Goal: Task Accomplishment & Management: Use online tool/utility

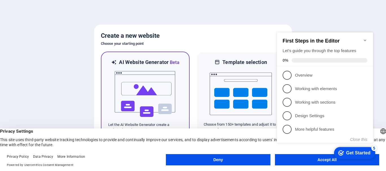
click at [141, 81] on img at bounding box center [145, 94] width 62 height 56
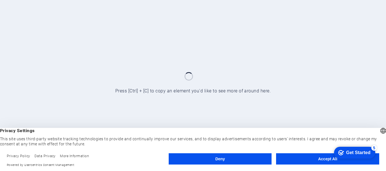
click div "checkmark Get Started 5 First Steps in the Editor Let's guide you through the t…"
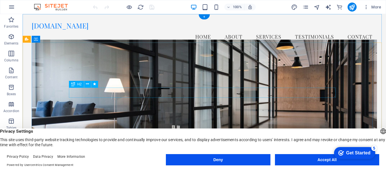
click at [78, 85] on span "H2" at bounding box center [79, 84] width 4 height 3
click at [81, 86] on div "H2" at bounding box center [76, 84] width 15 height 7
click at [82, 85] on div "H2" at bounding box center [76, 84] width 15 height 7
click at [80, 85] on span "H2" at bounding box center [79, 84] width 4 height 3
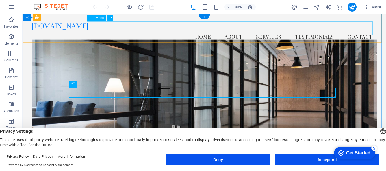
click at [222, 30] on nav "Home About Services Testimonials Contact" at bounding box center [204, 37] width 345 height 14
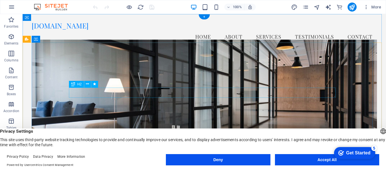
click at [89, 84] on icon at bounding box center [87, 84] width 3 height 6
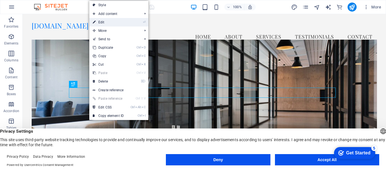
click at [122, 24] on link "⏎ Edit" at bounding box center [108, 22] width 38 height 8
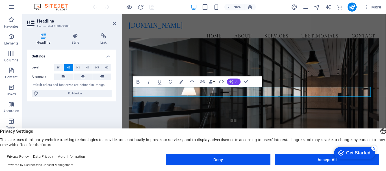
click at [237, 83] on span "AI" at bounding box center [236, 81] width 3 height 3
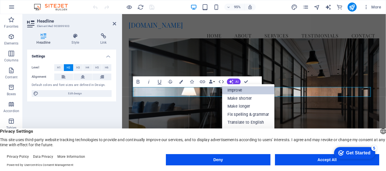
click at [241, 88] on link "Improve" at bounding box center [248, 91] width 52 height 8
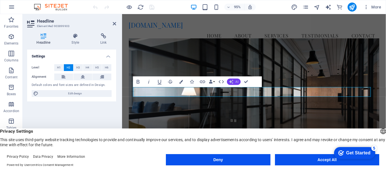
click at [233, 81] on button "AI" at bounding box center [234, 81] width 14 height 6
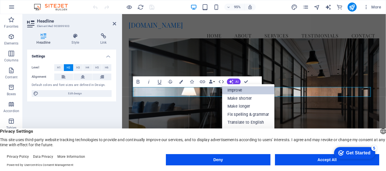
click at [238, 92] on link "Improve" at bounding box center [248, 91] width 52 height 8
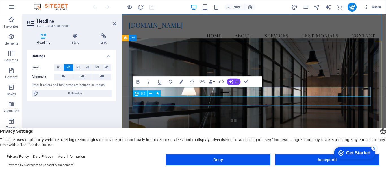
drag, startPoint x: 316, startPoint y: 95, endPoint x: 202, endPoint y: 102, distance: 114.3
click at [141, 83] on button "Bold" at bounding box center [138, 81] width 10 height 11
click at [180, 81] on icon "button" at bounding box center [181, 82] width 4 height 4
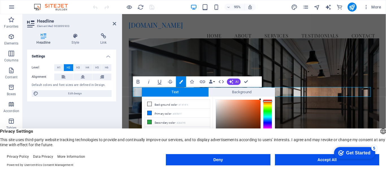
click at [269, 101] on div at bounding box center [267, 117] width 9 height 35
click at [269, 101] on div at bounding box center [267, 100] width 9 height 1
drag, startPoint x: 265, startPoint y: 101, endPoint x: 259, endPoint y: 104, distance: 6.4
click at [263, 102] on div at bounding box center [267, 100] width 9 height 1
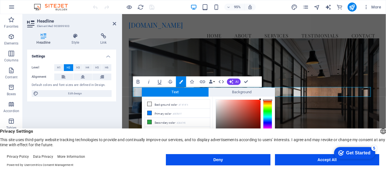
click at [267, 100] on div at bounding box center [267, 117] width 9 height 35
type input "#f01900"
click at [260, 102] on div at bounding box center [238, 122] width 45 height 45
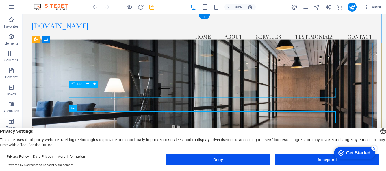
drag, startPoint x: 71, startPoint y: 85, endPoint x: 73, endPoint y: 84, distance: 2.9
click at [71, 84] on div "H2" at bounding box center [76, 84] width 15 height 7
click at [79, 85] on span "H2" at bounding box center [79, 84] width 4 height 3
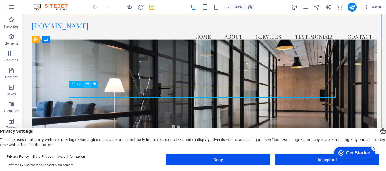
click at [87, 84] on icon at bounding box center [87, 84] width 3 height 6
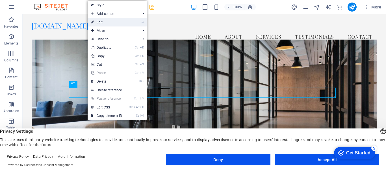
click at [109, 25] on link "⏎ Edit" at bounding box center [106, 22] width 38 height 8
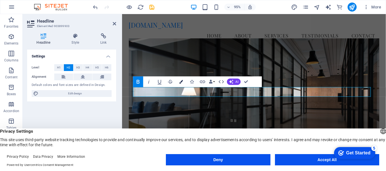
click at [183, 85] on button "Colors" at bounding box center [181, 81] width 10 height 11
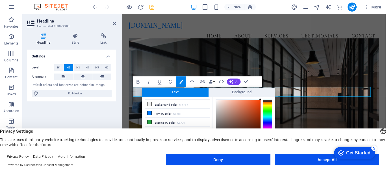
click at [266, 101] on div at bounding box center [267, 117] width 9 height 35
drag, startPoint x: 257, startPoint y: 100, endPoint x: 256, endPoint y: 103, distance: 2.9
click at [257, 100] on div at bounding box center [238, 122] width 45 height 45
click at [258, 104] on div at bounding box center [238, 122] width 45 height 45
click at [149, 119] on li "Secondary color #28A745" at bounding box center [177, 122] width 65 height 9
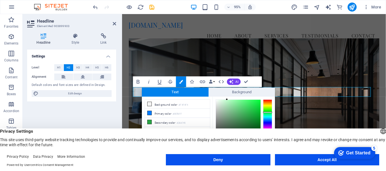
drag, startPoint x: 224, startPoint y: 102, endPoint x: 227, endPoint y: 97, distance: 5.7
click at [227, 97] on div "#beffcd Supported formats #0852ed rgb(8, 82, 237) rgba(8, 82, 237, 90%) hsv(221…" at bounding box center [243, 173] width 62 height 152
drag, startPoint x: 228, startPoint y: 95, endPoint x: 183, endPoint y: 92, distance: 45.8
click at [219, 91] on span "Background" at bounding box center [241, 92] width 67 height 9
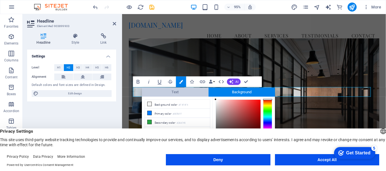
click at [182, 93] on span "Text" at bounding box center [175, 92] width 67 height 9
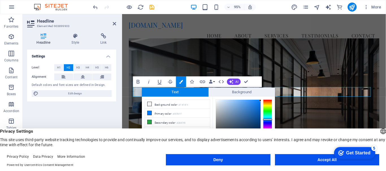
drag, startPoint x: 272, startPoint y: 101, endPoint x: 269, endPoint y: 101, distance: 2.8
click at [269, 101] on div "#0078f8 Supported formats #0852ed rgb(8, 82, 237) rgba(8, 82, 237, 90%) hsv(221…" at bounding box center [243, 173] width 62 height 152
click at [269, 101] on div at bounding box center [267, 117] width 9 height 35
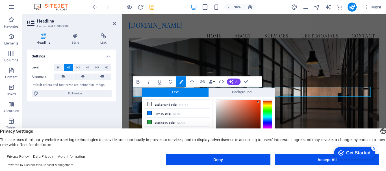
click at [258, 102] on div at bounding box center [238, 122] width 45 height 45
type input "#c54d2e"
click at [249, 110] on div at bounding box center [238, 122] width 45 height 45
click at [294, 70] on figure at bounding box center [261, 111] width 264 height 142
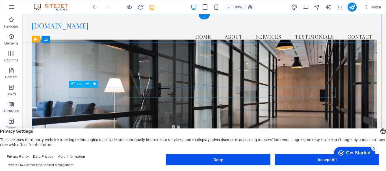
click at [85, 85] on button at bounding box center [87, 84] width 7 height 7
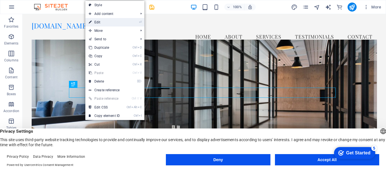
click at [121, 20] on link "⏎ Edit" at bounding box center [104, 22] width 38 height 8
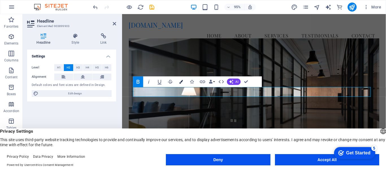
click at [180, 83] on icon "button" at bounding box center [181, 82] width 4 height 4
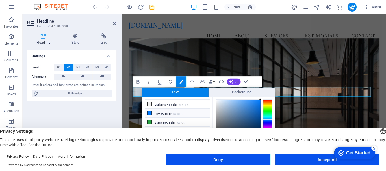
click at [176, 97] on div "less Background color #F4F4F4 Primary color #007BFF Secondary color #28A745 Fon…" at bounding box center [208, 132] width 133 height 70
click at [179, 94] on span "Text" at bounding box center [175, 92] width 67 height 9
click at [248, 92] on span "Background" at bounding box center [241, 92] width 67 height 9
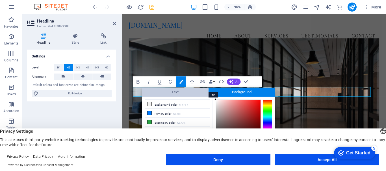
click at [165, 94] on span "Text" at bounding box center [175, 92] width 67 height 9
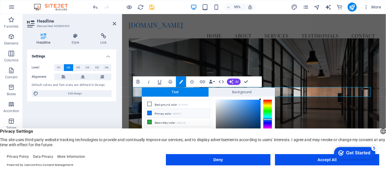
click at [173, 115] on li "Primary color #007BFF" at bounding box center [177, 113] width 65 height 9
drag, startPoint x: 157, startPoint y: 110, endPoint x: 152, endPoint y: 112, distance: 5.2
click at [156, 109] on li "Primary color #007BFF" at bounding box center [177, 113] width 65 height 9
click at [152, 112] on li "Primary color #007BFF" at bounding box center [177, 113] width 65 height 9
click at [150, 114] on icon at bounding box center [149, 113] width 4 height 4
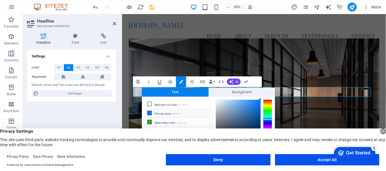
click at [148, 115] on span at bounding box center [149, 113] width 5 height 5
click at [269, 101] on div at bounding box center [267, 117] width 9 height 35
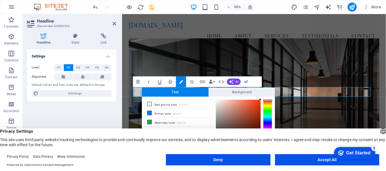
click at [269, 101] on div at bounding box center [267, 100] width 9 height 1
click at [256, 102] on div at bounding box center [238, 122] width 45 height 45
type input "#ef390b"
click at [258, 102] on div at bounding box center [238, 122] width 45 height 45
click at [309, 162] on button "Accept All" at bounding box center [327, 159] width 104 height 11
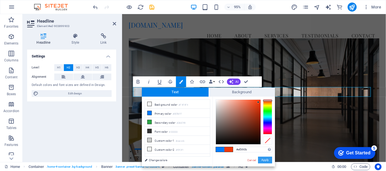
click at [265, 158] on button "Apply" at bounding box center [265, 160] width 14 height 7
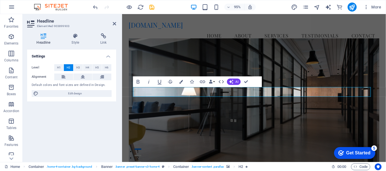
click at [284, 155] on figure at bounding box center [261, 111] width 264 height 142
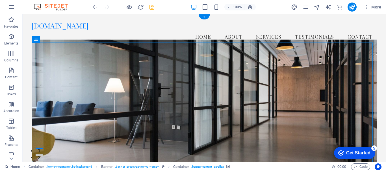
click at [273, 80] on figure at bounding box center [204, 107] width 345 height 135
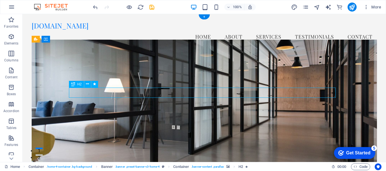
click at [259, 129] on figure at bounding box center [204, 107] width 345 height 135
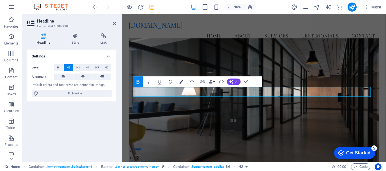
click at [181, 83] on icon "button" at bounding box center [181, 82] width 4 height 4
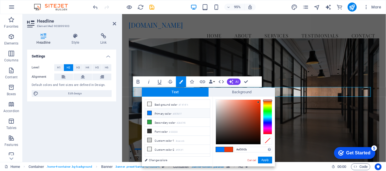
click at [153, 113] on li "Primary color #007BFF" at bounding box center [177, 113] width 65 height 9
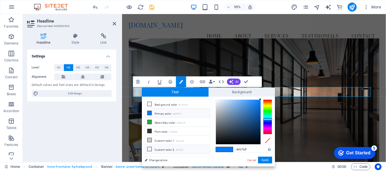
click at [153, 147] on li "Custom color 2 #f0f2f1" at bounding box center [177, 149] width 65 height 9
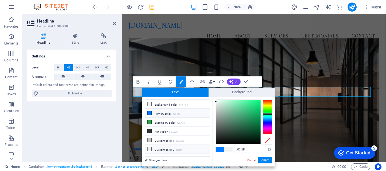
click at [171, 113] on li "Primary color #007BFF" at bounding box center [177, 113] width 65 height 9
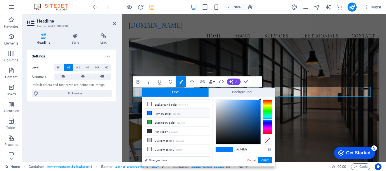
click at [220, 103] on div at bounding box center [238, 122] width 45 height 45
type input "#e4e8ed"
click at [217, 103] on div at bounding box center [217, 103] width 2 height 2
drag, startPoint x: 264, startPoint y: 160, endPoint x: 150, endPoint y: 154, distance: 114.5
click at [264, 160] on button "Apply" at bounding box center [265, 160] width 14 height 7
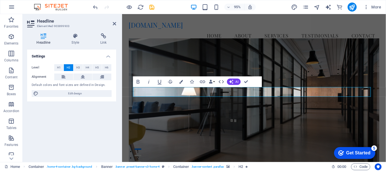
click at [277, 135] on figure at bounding box center [261, 111] width 264 height 142
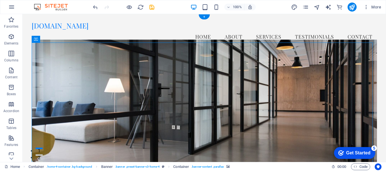
click at [300, 87] on figure at bounding box center [204, 107] width 345 height 135
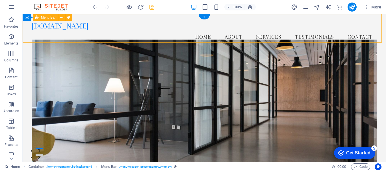
drag, startPoint x: 380, startPoint y: 23, endPoint x: 380, endPoint y: 38, distance: 14.7
click at [380, 38] on div "[DOMAIN_NAME] Menu Home About Services Testimonials Contact" at bounding box center [204, 32] width 363 height 37
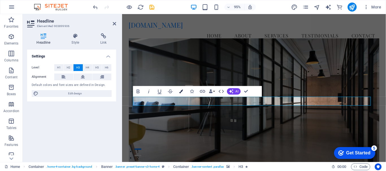
click at [181, 91] on icon "button" at bounding box center [181, 91] width 4 height 4
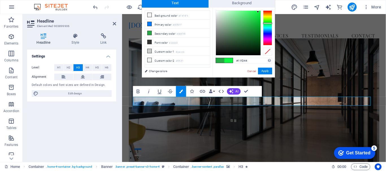
type input "#11f144"
drag, startPoint x: 259, startPoint y: 19, endPoint x: 257, endPoint y: 13, distance: 6.0
click at [257, 13] on div at bounding box center [238, 33] width 45 height 45
click at [267, 72] on button "Apply" at bounding box center [265, 71] width 14 height 7
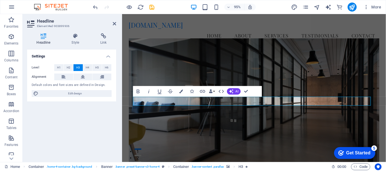
click at [314, 80] on figure at bounding box center [261, 111] width 264 height 142
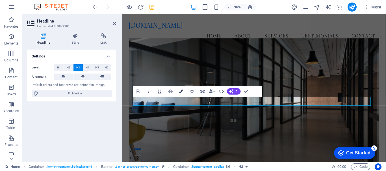
click at [180, 91] on icon "button" at bounding box center [181, 91] width 4 height 4
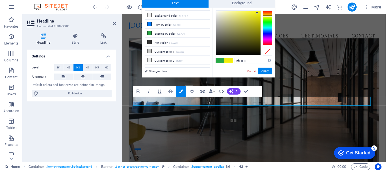
click at [268, 16] on div at bounding box center [267, 27] width 9 height 35
click at [268, 16] on div at bounding box center [267, 16] width 9 height 1
drag, startPoint x: 249, startPoint y: 20, endPoint x: 260, endPoint y: 13, distance: 12.2
click at [260, 13] on div at bounding box center [238, 33] width 45 height 45
click at [268, 16] on div at bounding box center [267, 27] width 9 height 35
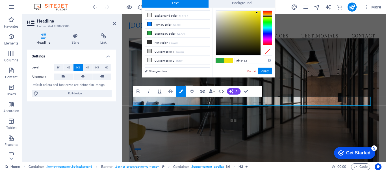
type input "#f7e713"
click at [257, 12] on div at bounding box center [238, 33] width 45 height 45
click at [264, 69] on button "Apply" at bounding box center [265, 71] width 14 height 7
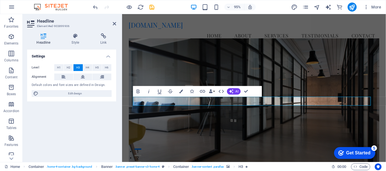
click at [268, 76] on figure at bounding box center [261, 111] width 264 height 142
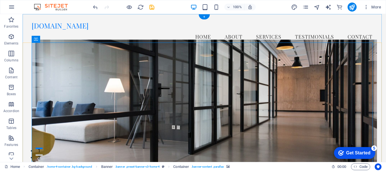
click at [254, 132] on figure at bounding box center [204, 107] width 345 height 135
click at [346, 151] on div "Get Started" at bounding box center [358, 153] width 24 height 5
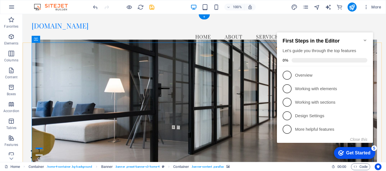
click at [225, 151] on figure at bounding box center [204, 107] width 345 height 135
click at [223, 56] on figure at bounding box center [204, 107] width 345 height 135
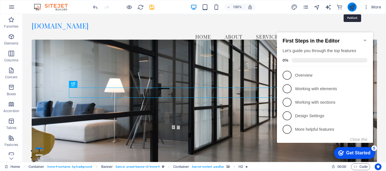
click at [353, 5] on icon "publish" at bounding box center [351, 7] width 6 height 6
